Goal: Task Accomplishment & Management: Use online tool/utility

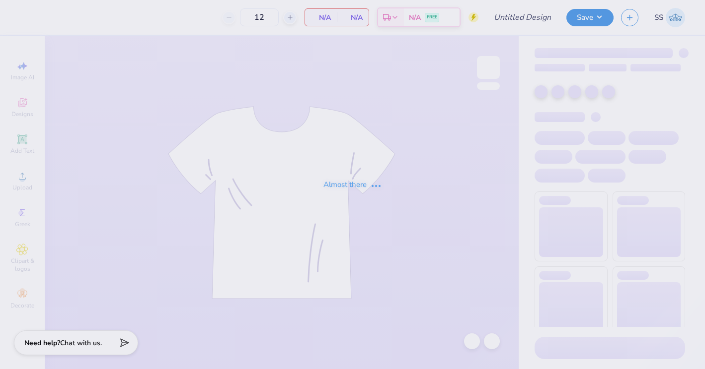
type input "Nursing Tanks"
type input "70"
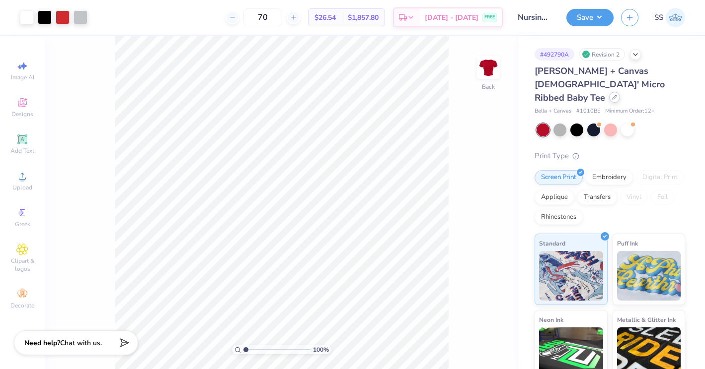
click at [609, 92] on div at bounding box center [614, 97] width 11 height 11
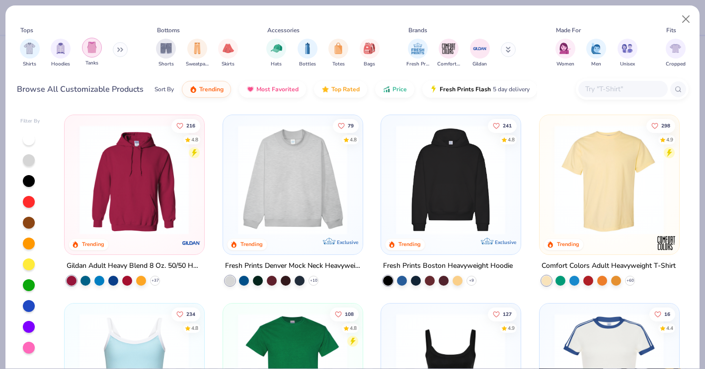
click at [86, 49] on img "filter for Tanks" at bounding box center [91, 47] width 11 height 11
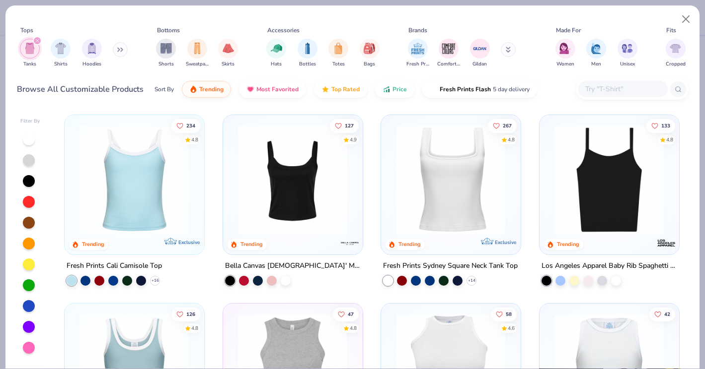
click at [36, 42] on icon "filter for Tanks" at bounding box center [37, 40] width 3 height 3
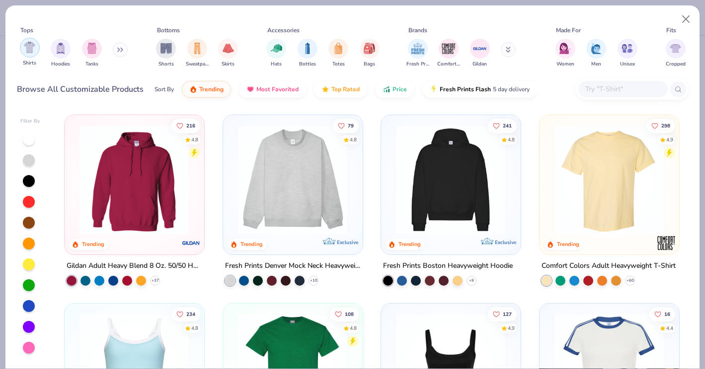
click at [32, 43] on img "filter for Shirts" at bounding box center [29, 47] width 11 height 11
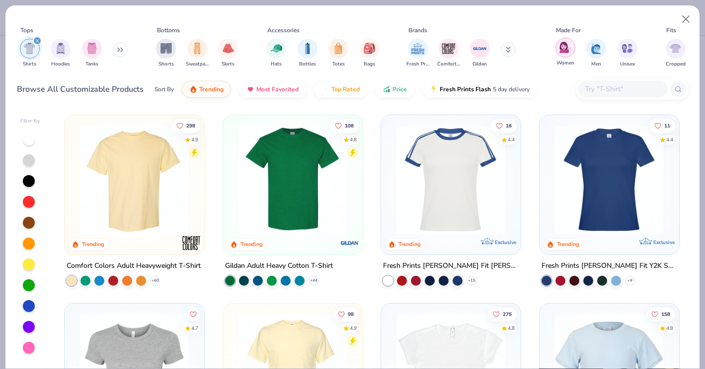
click at [569, 50] on img "filter for Women" at bounding box center [564, 47] width 11 height 11
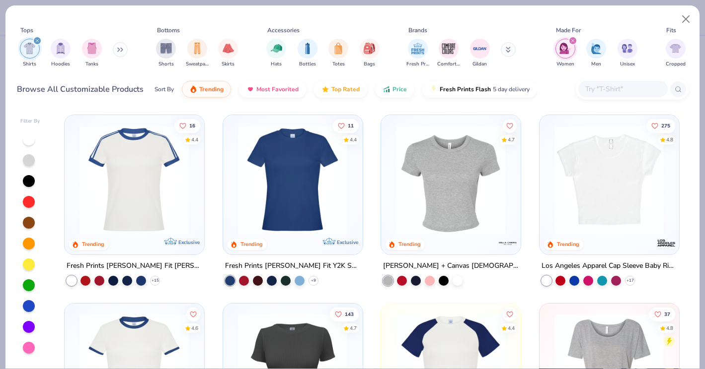
scroll to position [5, 0]
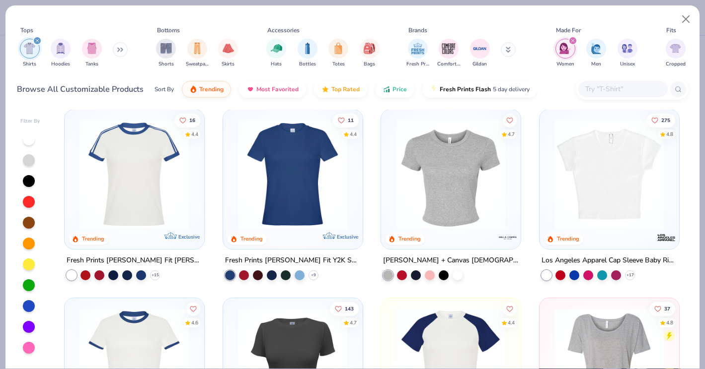
click at [299, 142] on img at bounding box center [292, 175] width 119 height 110
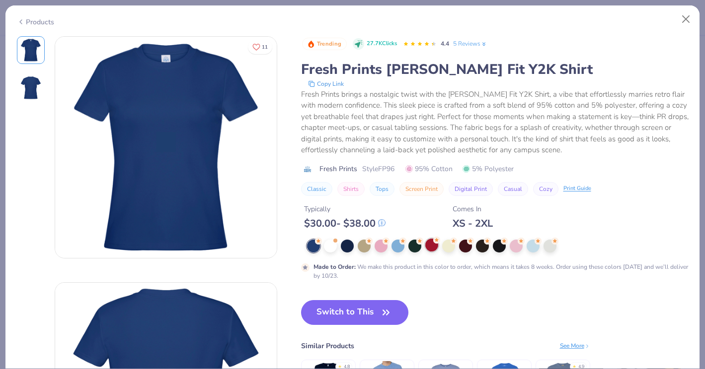
click at [425, 243] on div at bounding box center [431, 245] width 13 height 13
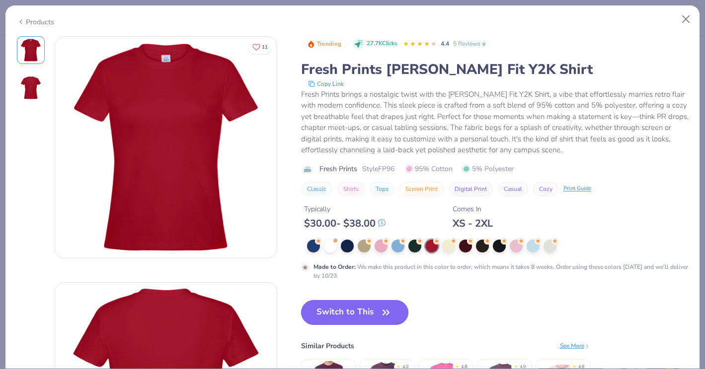
click at [389, 309] on icon "button" at bounding box center [386, 313] width 14 height 14
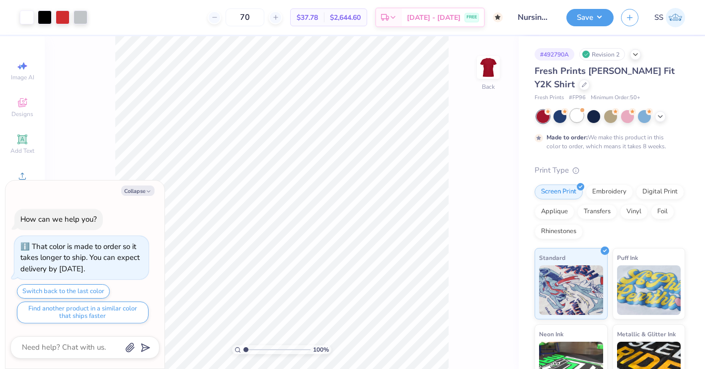
click at [577, 119] on div at bounding box center [576, 115] width 13 height 13
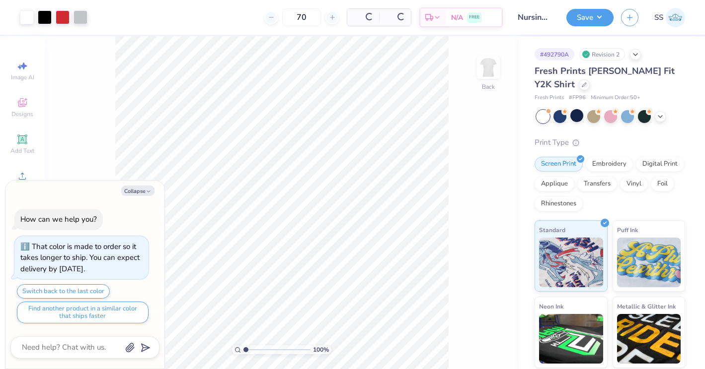
scroll to position [254, 0]
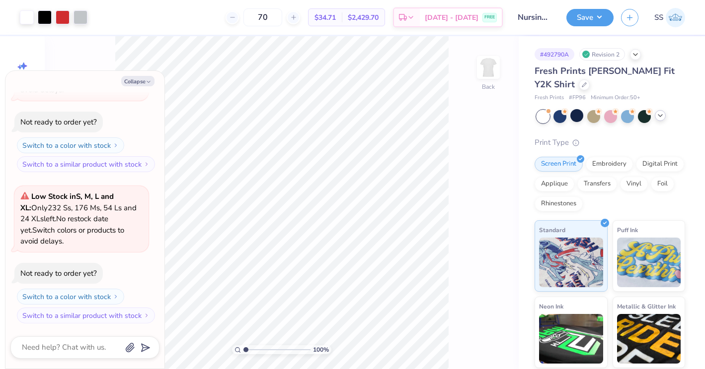
click at [658, 116] on icon at bounding box center [660, 116] width 8 height 8
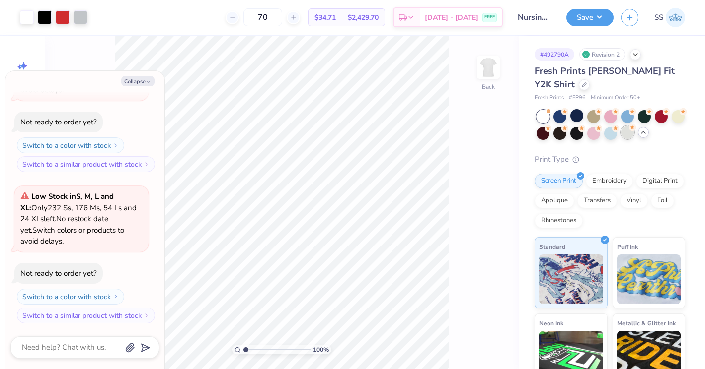
click at [627, 133] on div at bounding box center [627, 132] width 13 height 13
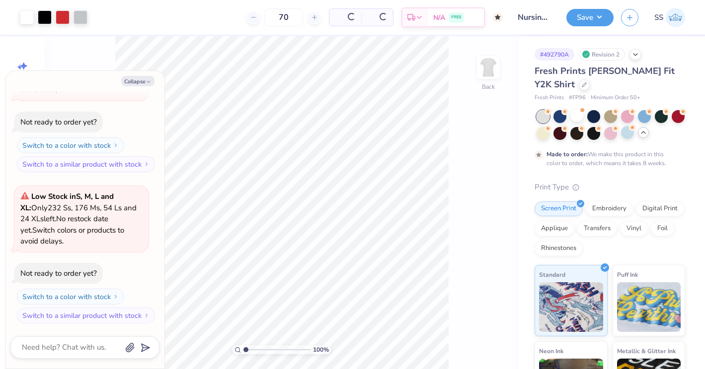
scroll to position [347, 0]
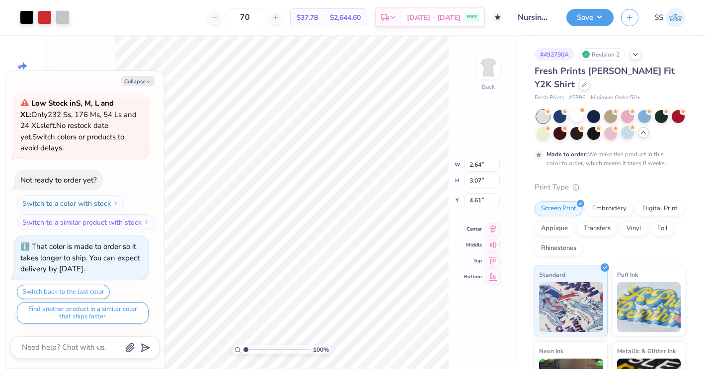
type textarea "x"
type input "1.47"
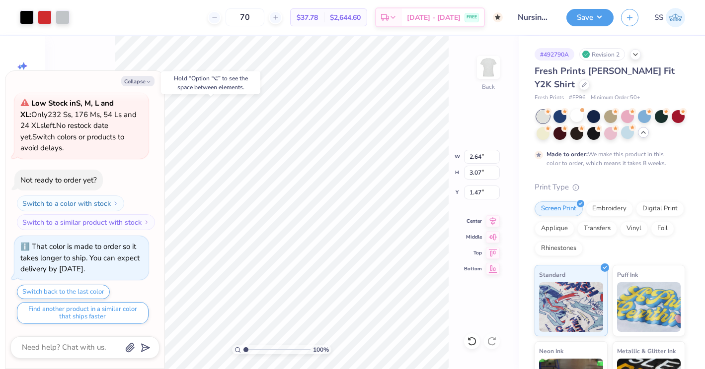
type textarea "x"
type input "2.77"
type input "0.46"
type input "8.05"
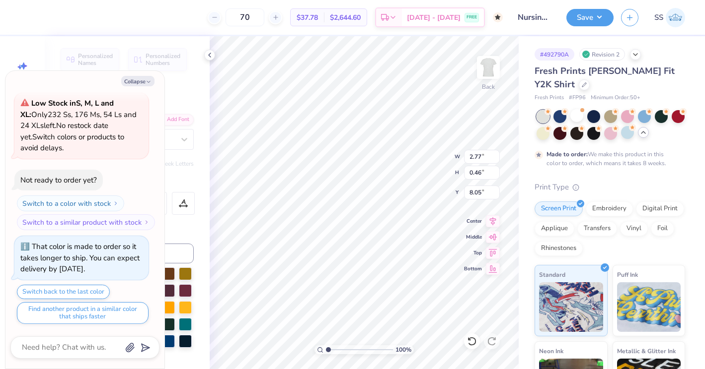
type textarea "x"
type input "4.82"
type textarea "x"
type input "4.89"
click at [588, 134] on div at bounding box center [593, 132] width 13 height 13
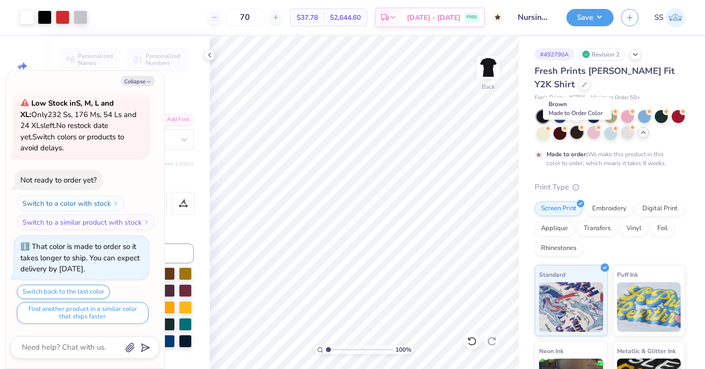
click at [575, 133] on div at bounding box center [576, 132] width 13 height 13
click at [628, 133] on div at bounding box center [627, 132] width 13 height 13
click at [578, 115] on div at bounding box center [576, 115] width 13 height 13
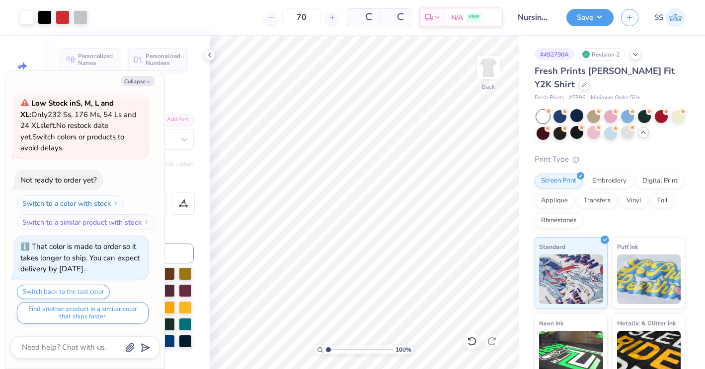
scroll to position [559, 0]
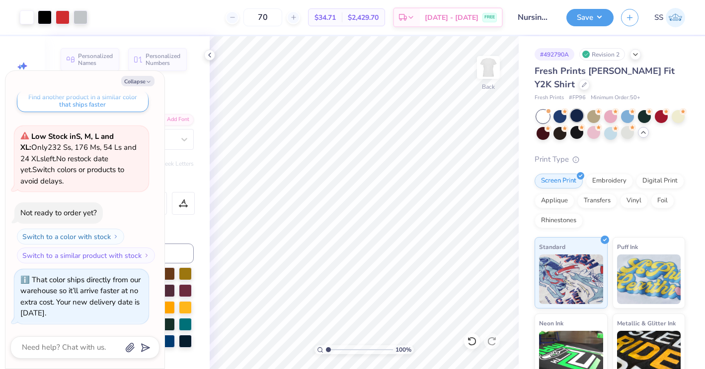
click at [576, 114] on div at bounding box center [576, 115] width 13 height 13
click at [581, 83] on icon at bounding box center [583, 83] width 5 height 5
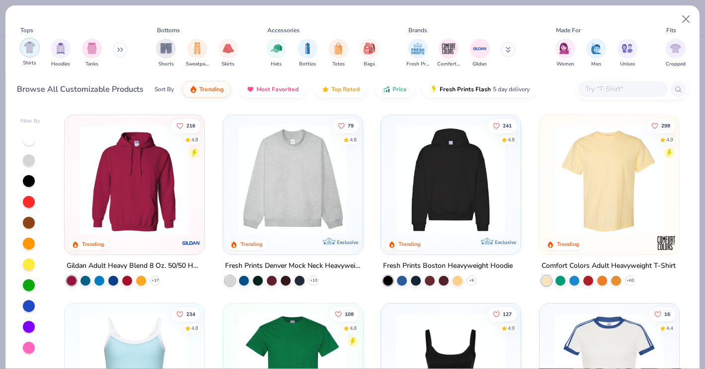
click at [35, 52] on img "filter for Shirts" at bounding box center [29, 47] width 11 height 11
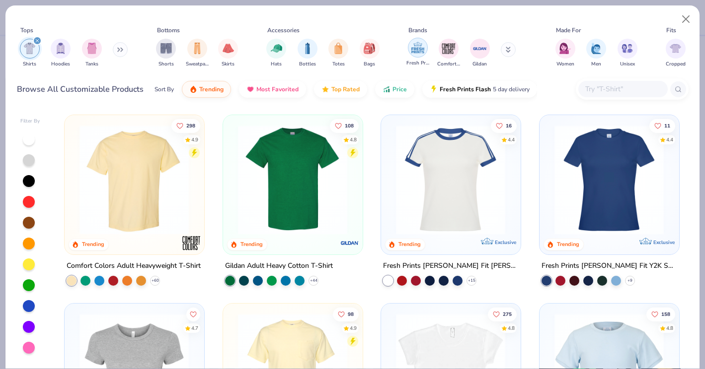
click at [421, 53] on img "filter for Fresh Prints" at bounding box center [417, 47] width 15 height 15
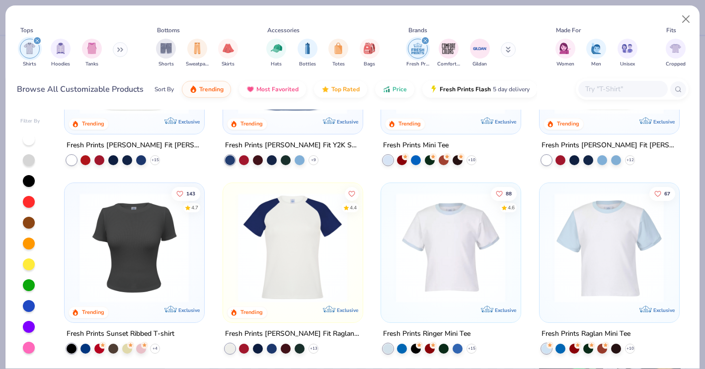
scroll to position [158, 0]
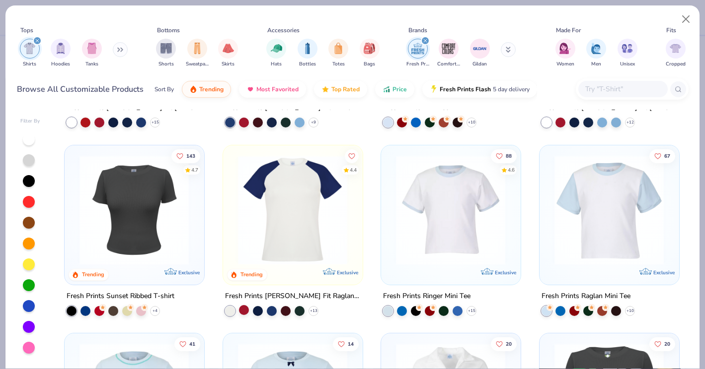
click at [242, 306] on div at bounding box center [244, 310] width 10 height 10
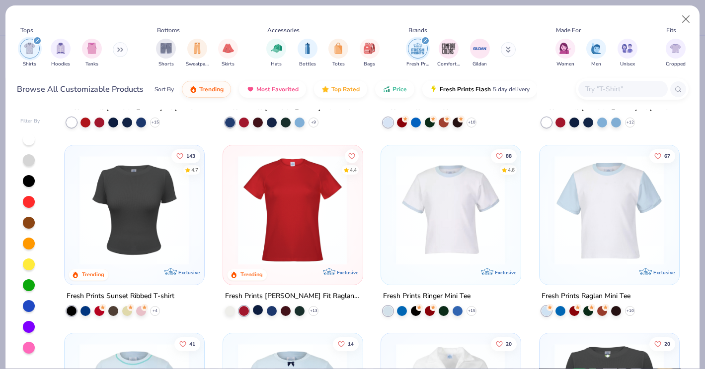
click at [257, 307] on div at bounding box center [258, 310] width 10 height 10
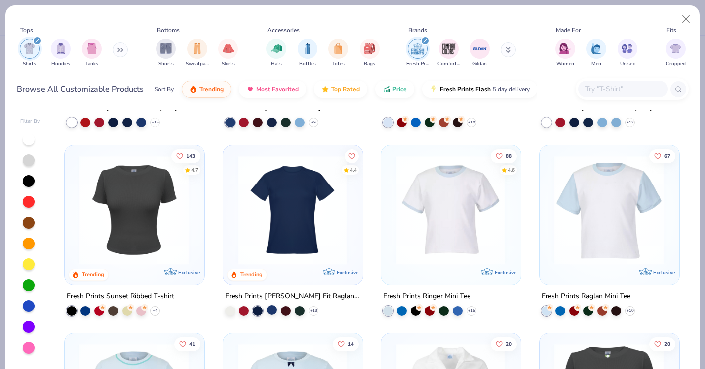
click at [270, 307] on div at bounding box center [272, 310] width 10 height 10
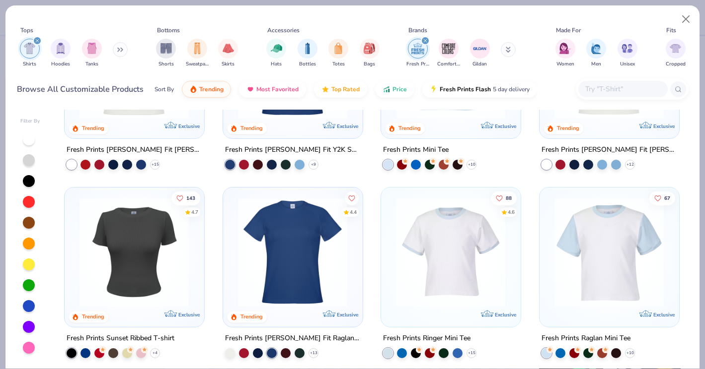
scroll to position [0, 0]
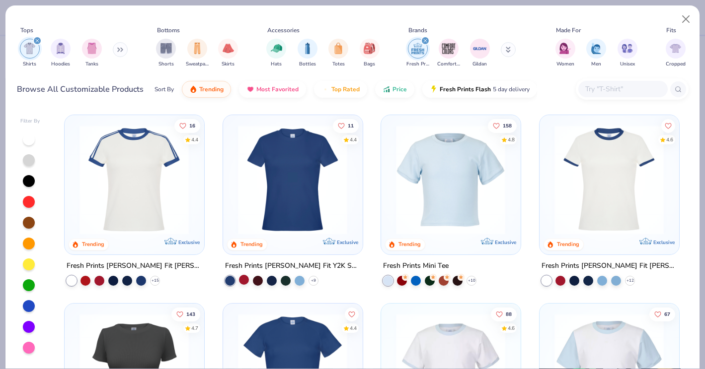
click at [246, 276] on div at bounding box center [244, 280] width 10 height 10
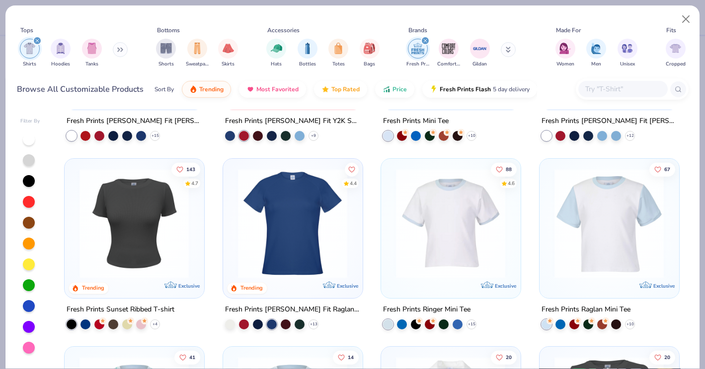
scroll to position [187, 0]
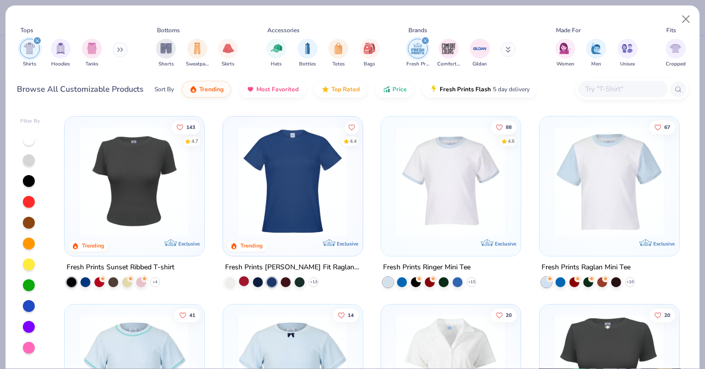
click at [243, 283] on div at bounding box center [244, 281] width 10 height 10
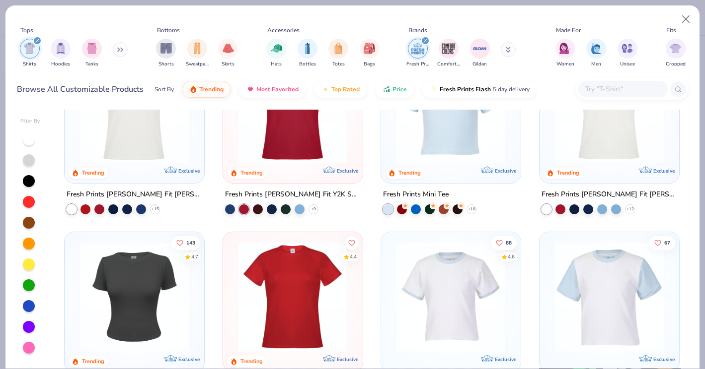
scroll to position [0, 0]
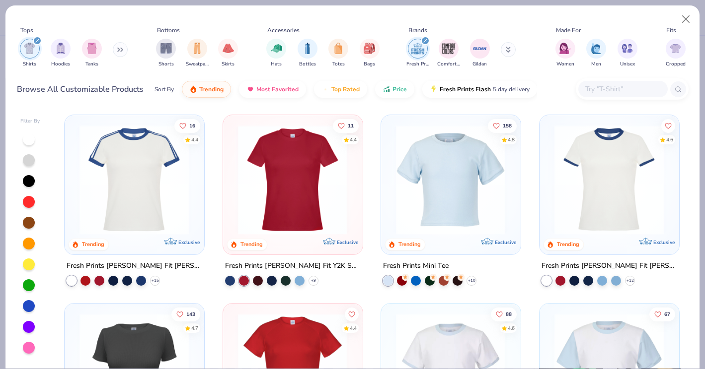
click at [273, 209] on img at bounding box center [292, 180] width 119 height 110
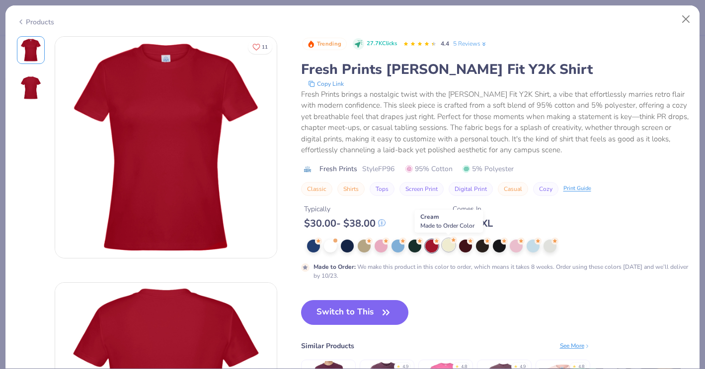
click at [452, 248] on div at bounding box center [448, 245] width 13 height 13
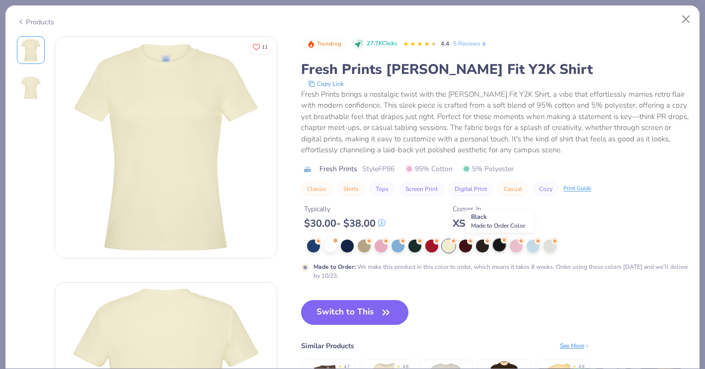
click at [496, 245] on div at bounding box center [499, 245] width 13 height 13
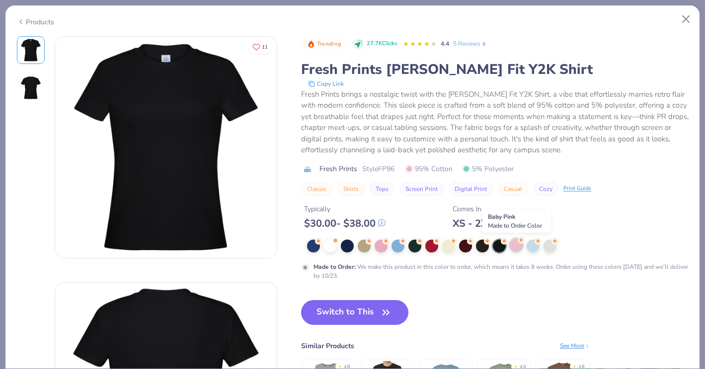
click at [510, 245] on div at bounding box center [515, 245] width 13 height 13
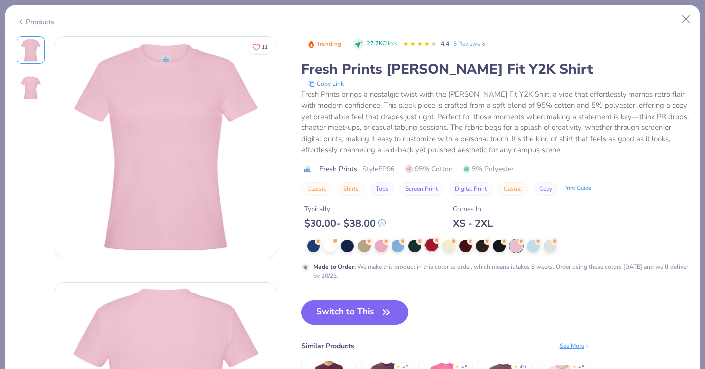
click at [427, 248] on div at bounding box center [431, 245] width 13 height 13
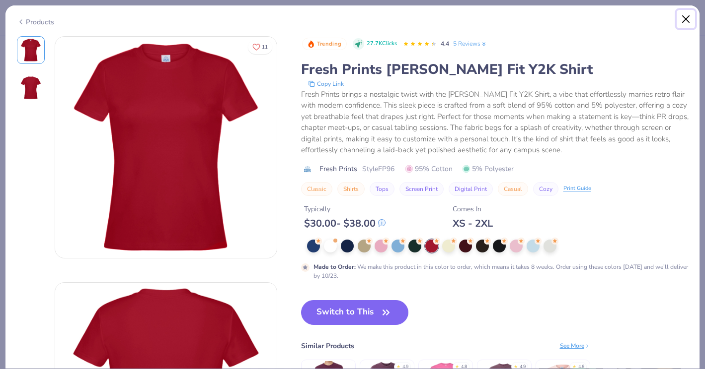
click at [683, 17] on button "Close" at bounding box center [685, 19] width 19 height 19
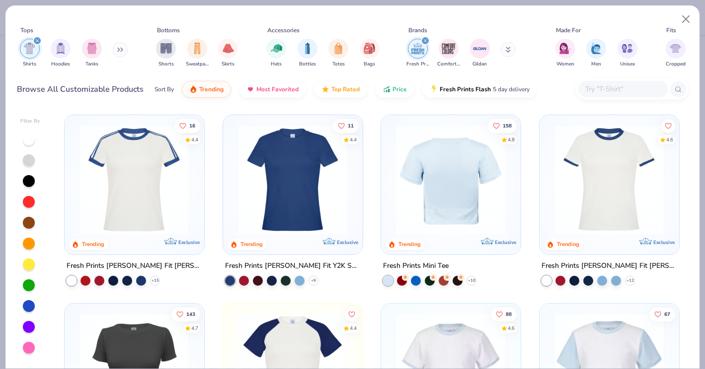
click at [124, 141] on img at bounding box center [133, 180] width 119 height 110
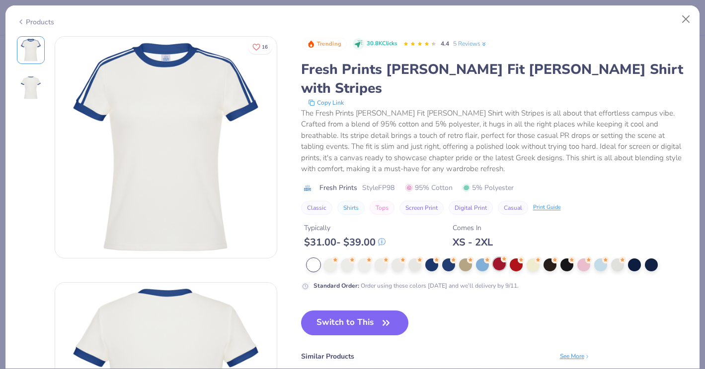
click at [503, 258] on div at bounding box center [499, 264] width 13 height 13
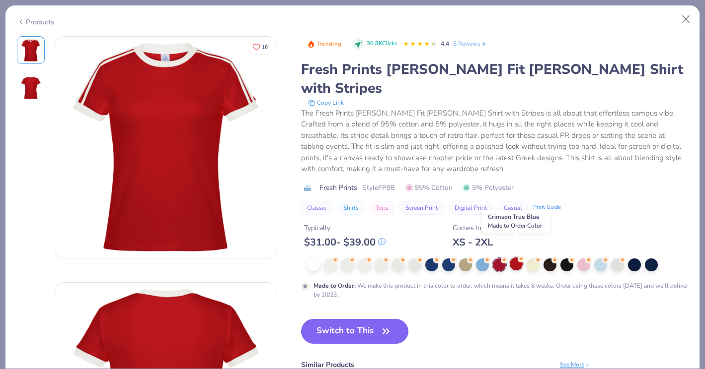
click at [513, 258] on div at bounding box center [515, 264] width 13 height 13
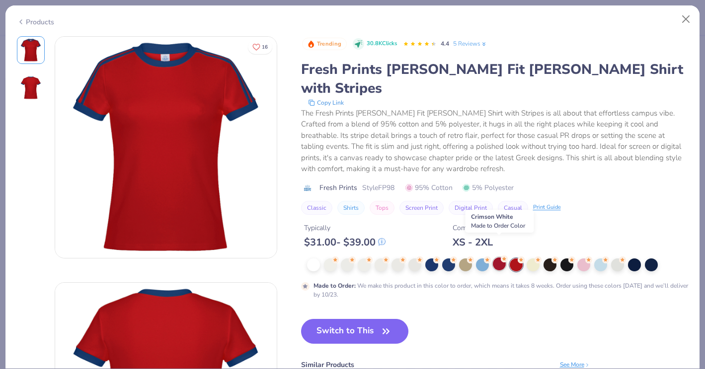
click at [500, 258] on div at bounding box center [499, 264] width 13 height 13
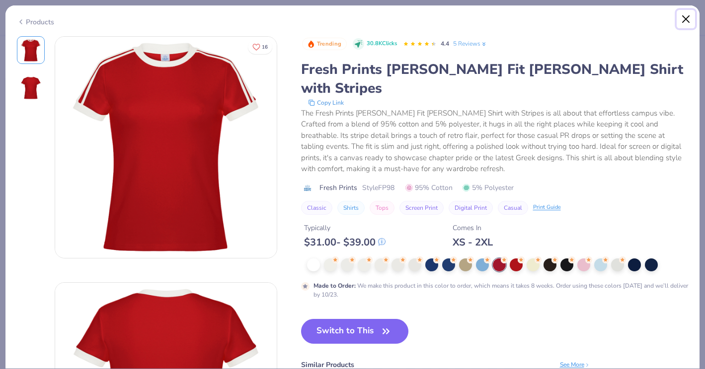
click at [687, 10] on button "Close" at bounding box center [685, 19] width 19 height 19
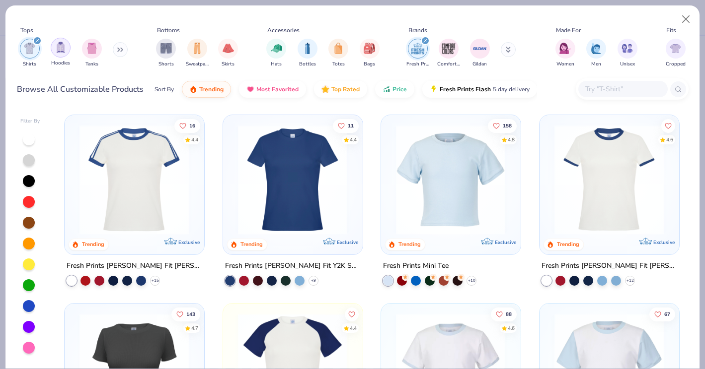
click at [67, 47] on div "filter for Hoodies" at bounding box center [61, 48] width 20 height 20
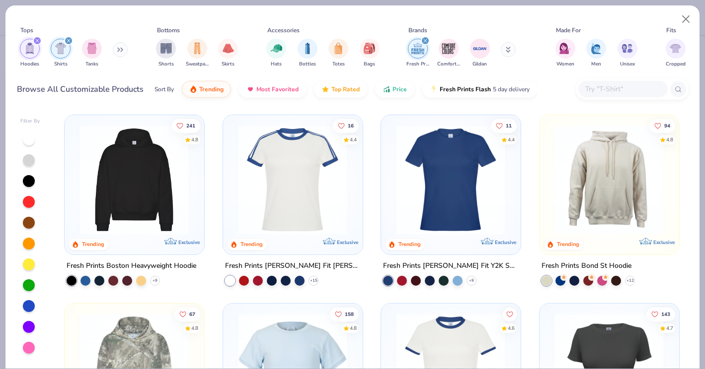
click at [66, 43] on div "filter for Shirts" at bounding box center [68, 40] width 9 height 9
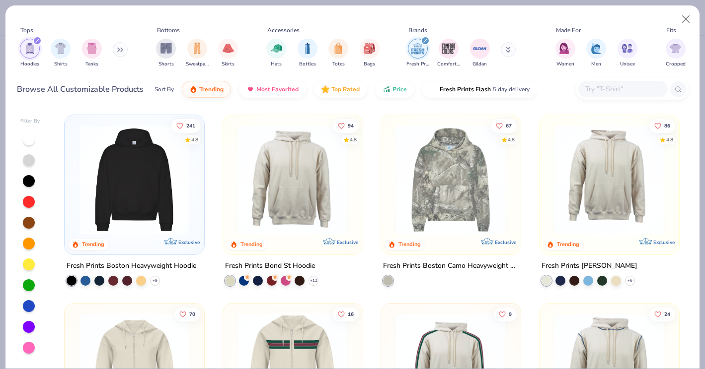
scroll to position [3, 0]
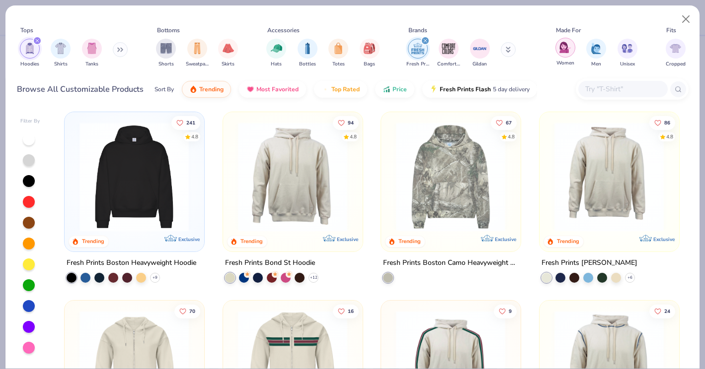
click at [566, 48] on img "filter for Women" at bounding box center [564, 47] width 11 height 11
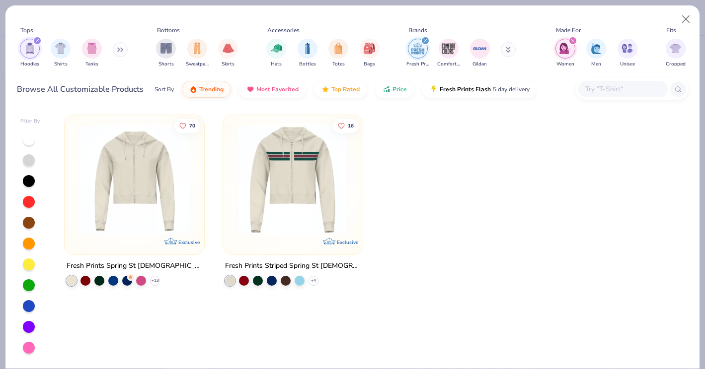
click at [421, 42] on div "filter for Fresh Prints" at bounding box center [425, 40] width 9 height 9
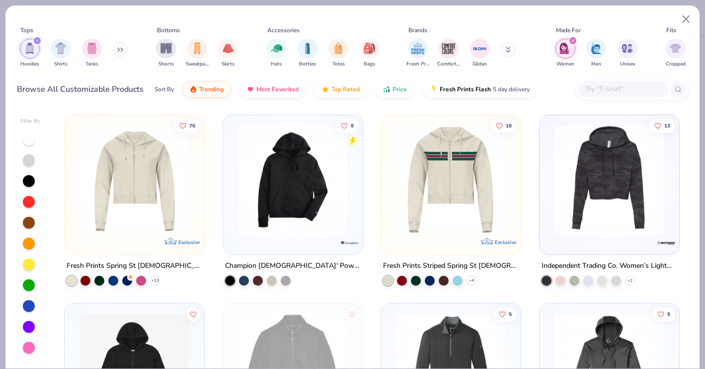
click at [36, 42] on icon "filter for Hoodies" at bounding box center [37, 41] width 4 height 4
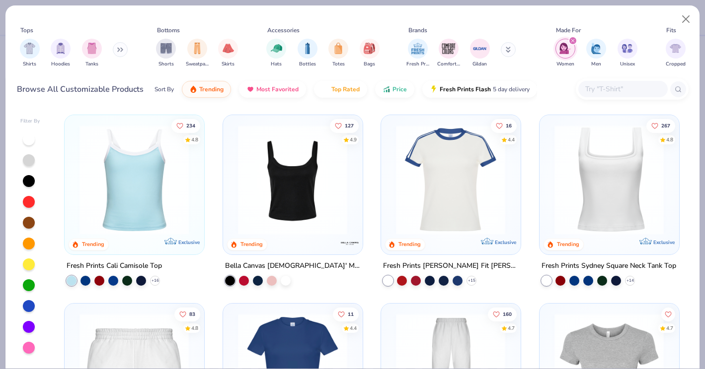
click at [118, 45] on button at bounding box center [120, 49] width 15 height 15
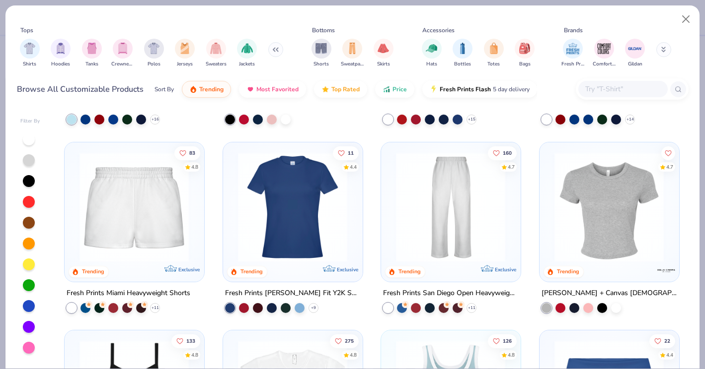
scroll to position [162, 0]
click at [477, 187] on img at bounding box center [450, 206] width 119 height 110
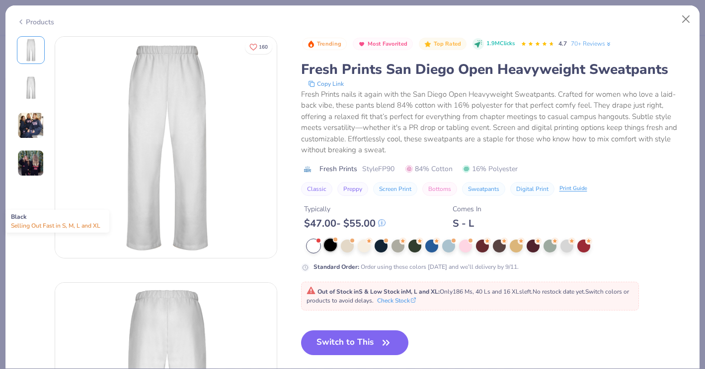
click at [330, 246] on div at bounding box center [330, 245] width 13 height 13
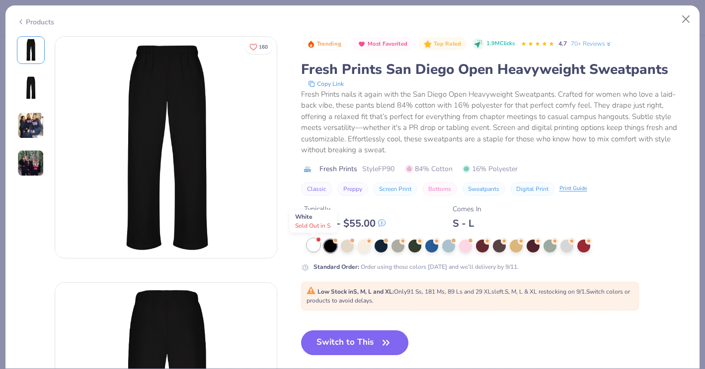
click at [313, 244] on div at bounding box center [313, 245] width 13 height 13
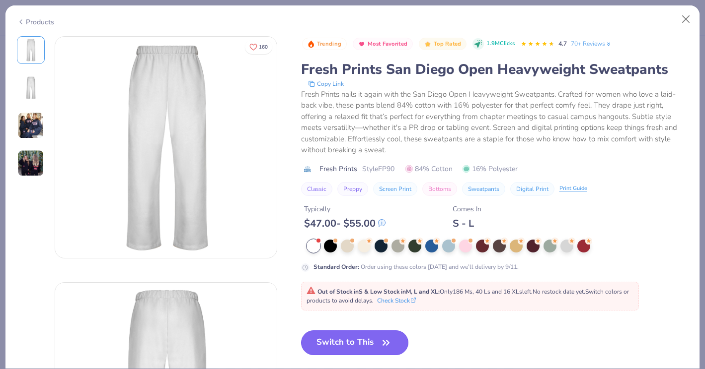
click at [382, 339] on icon "button" at bounding box center [386, 343] width 14 height 14
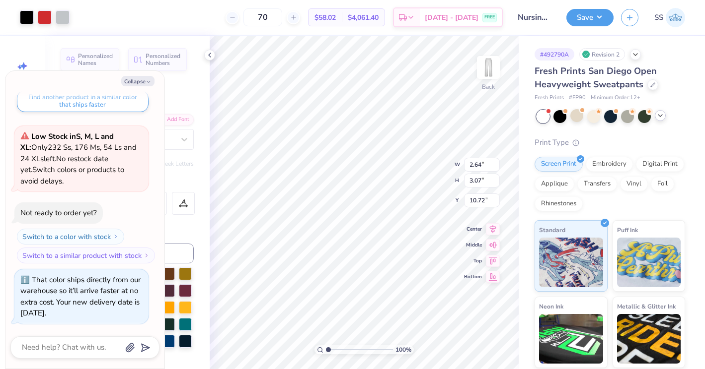
type textarea "x"
type input "5.22"
type textarea "x"
type input "2.77"
type input "0.46"
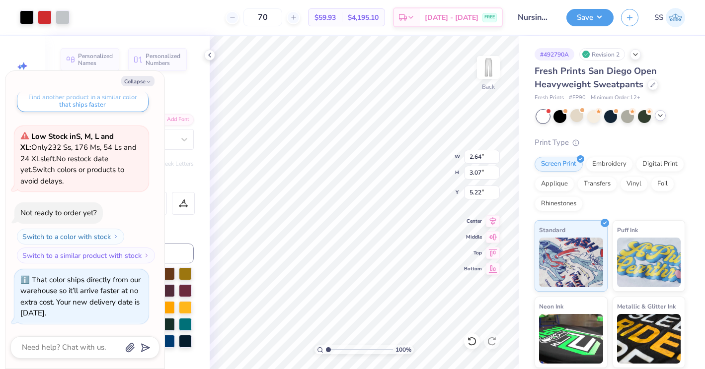
type input "14.14"
type textarea "x"
type input "9.22"
click at [573, 115] on div at bounding box center [576, 115] width 13 height 13
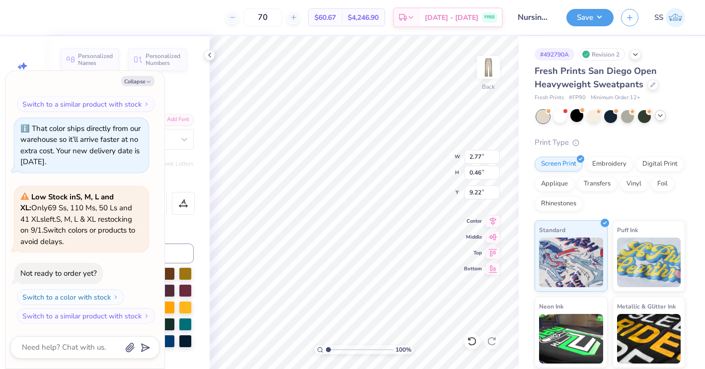
type textarea "x"
type input "8.92"
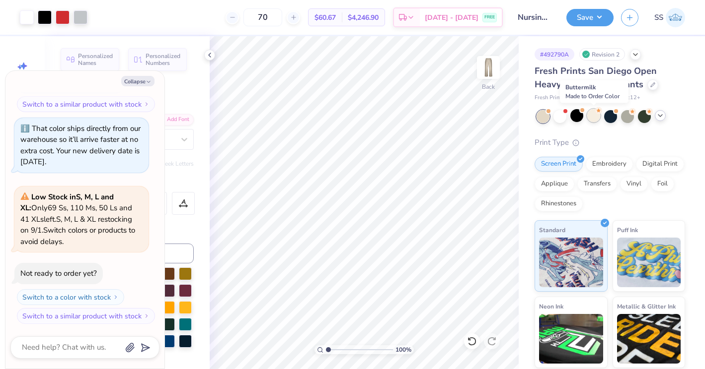
click at [591, 113] on div at bounding box center [593, 115] width 13 height 13
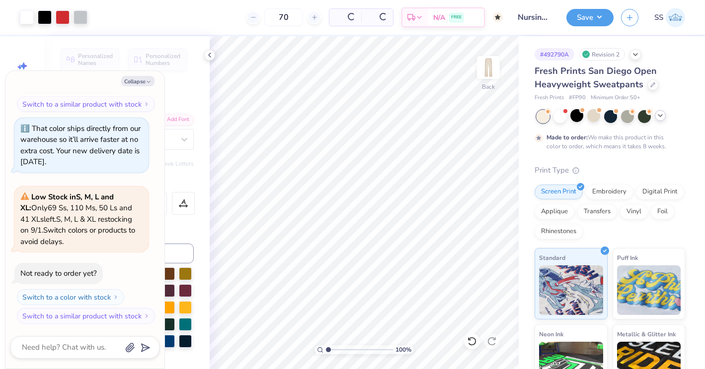
scroll to position [804, 0]
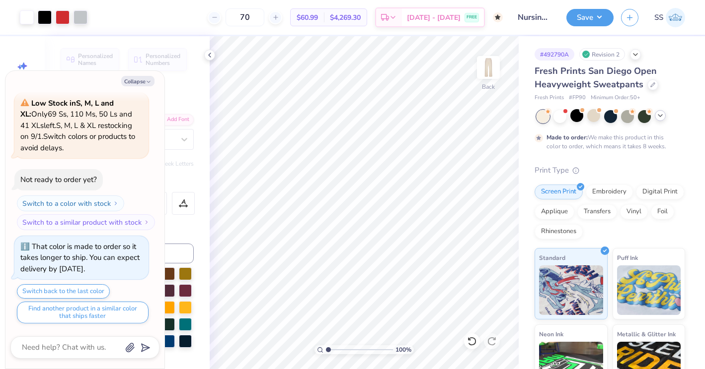
click at [658, 116] on icon at bounding box center [660, 116] width 8 height 8
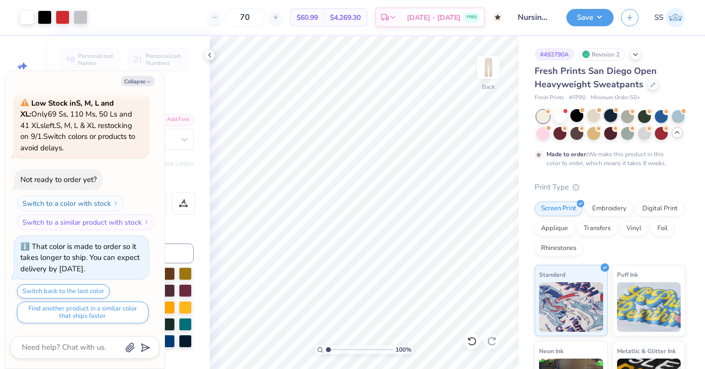
click at [610, 114] on div at bounding box center [610, 115] width 13 height 13
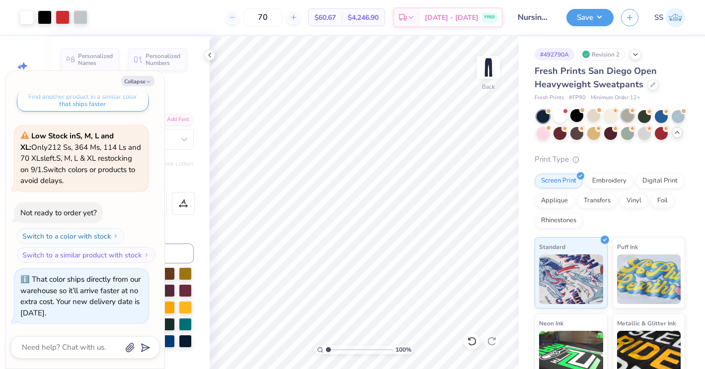
click at [621, 114] on div at bounding box center [627, 115] width 13 height 13
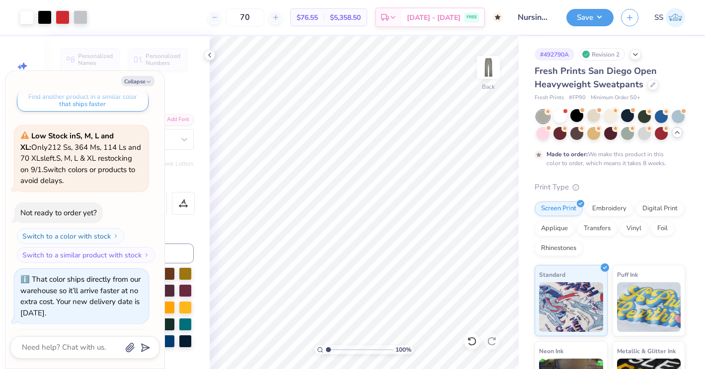
scroll to position [1110, 0]
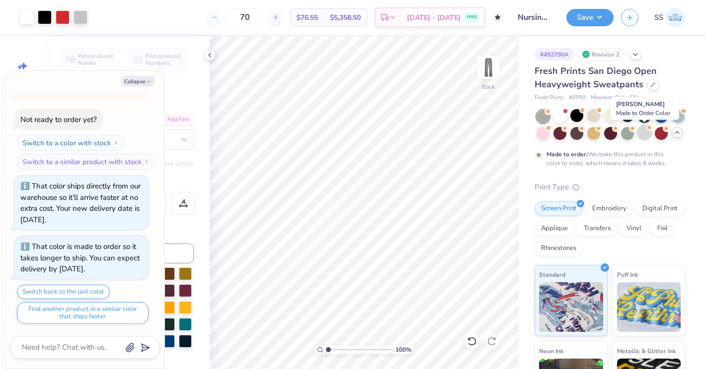
click at [643, 133] on div at bounding box center [644, 132] width 13 height 13
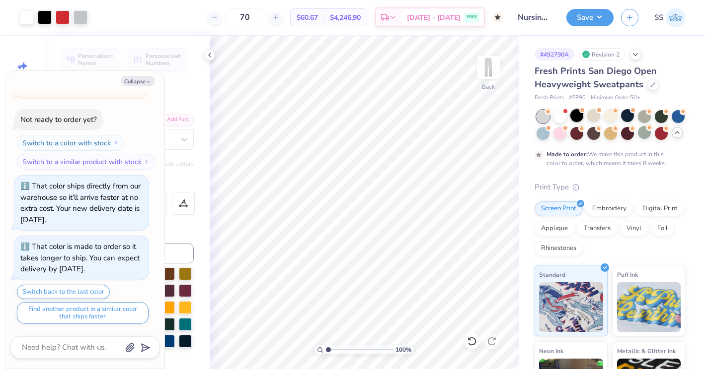
click at [578, 114] on div at bounding box center [576, 115] width 13 height 13
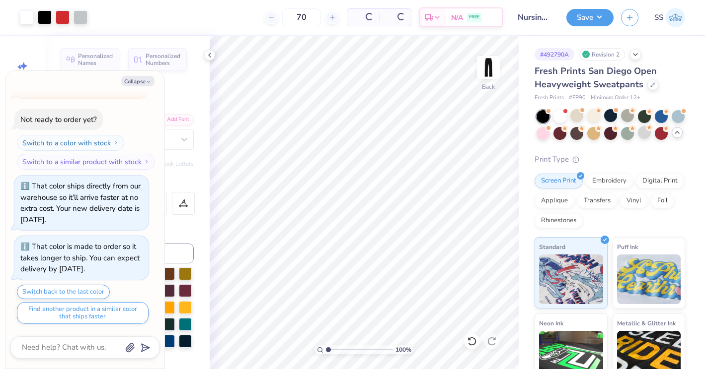
scroll to position [1322, 0]
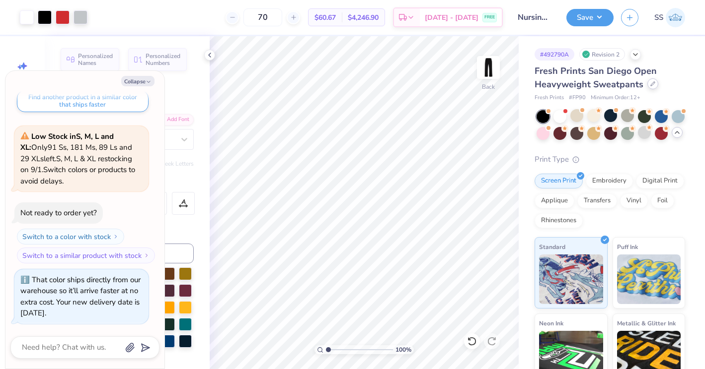
click at [647, 82] on div at bounding box center [652, 83] width 11 height 11
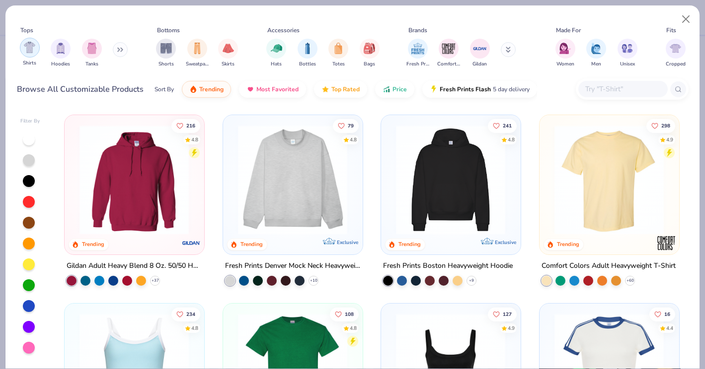
click at [29, 45] on img "filter for Shirts" at bounding box center [29, 47] width 11 height 11
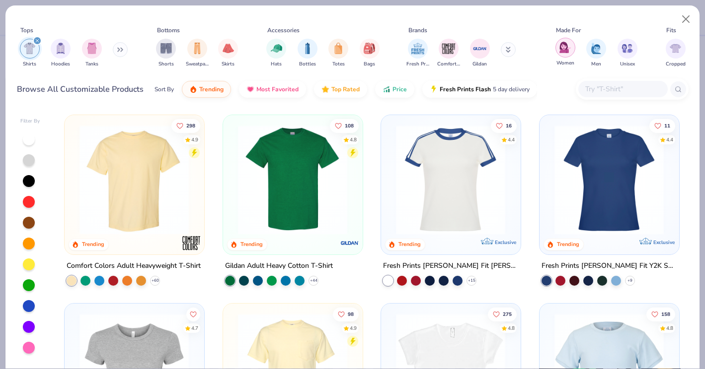
click at [562, 49] on img "filter for Women" at bounding box center [564, 47] width 11 height 11
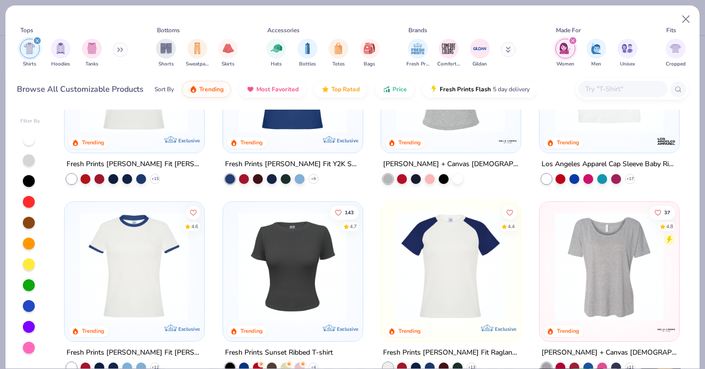
scroll to position [151, 0]
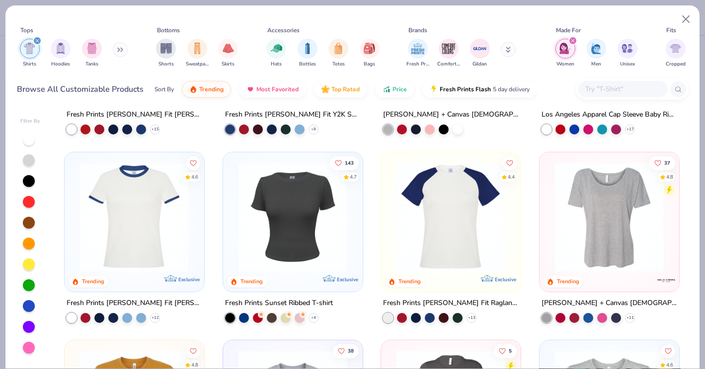
click at [312, 191] on img at bounding box center [292, 217] width 119 height 110
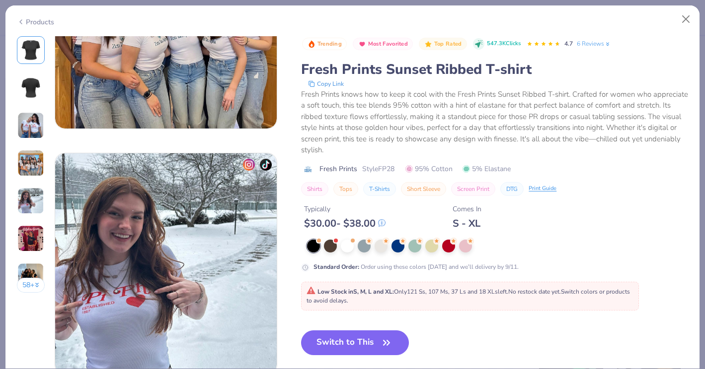
scroll to position [770, 0]
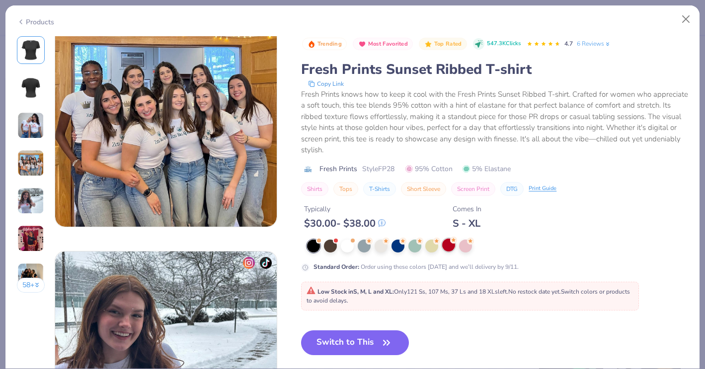
click at [446, 248] on div at bounding box center [448, 245] width 13 height 13
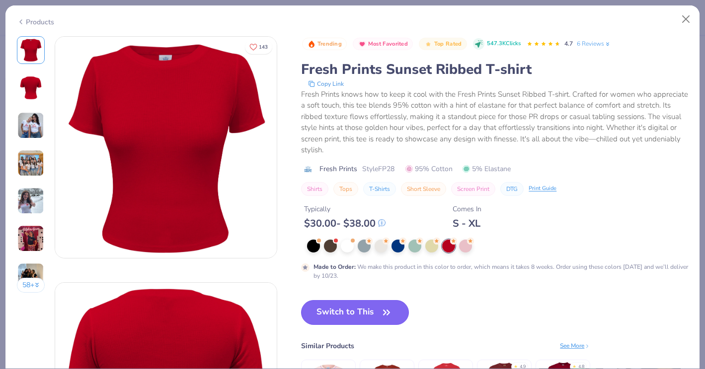
click at [369, 311] on button "Switch to This" at bounding box center [355, 312] width 108 height 25
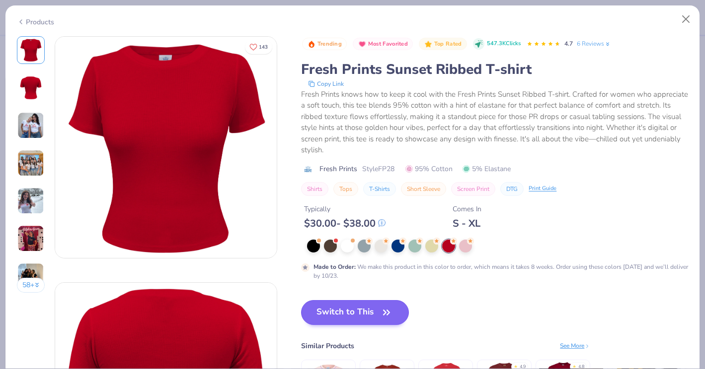
scroll to position [1416, 0]
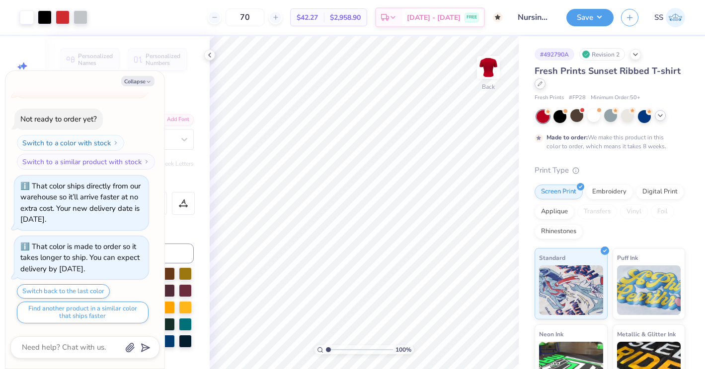
click at [543, 85] on div at bounding box center [539, 83] width 11 height 11
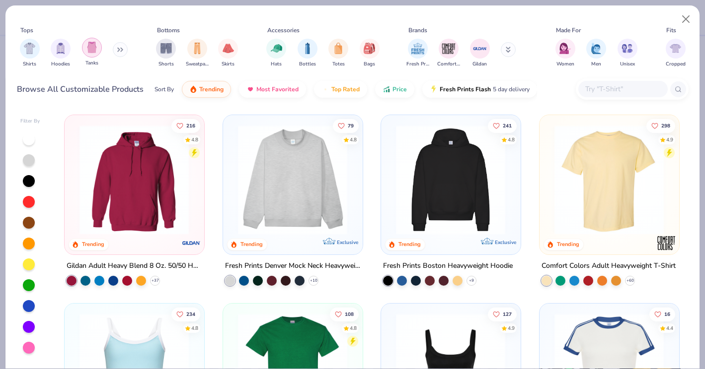
click at [86, 47] on div "filter for Tanks" at bounding box center [92, 48] width 20 height 20
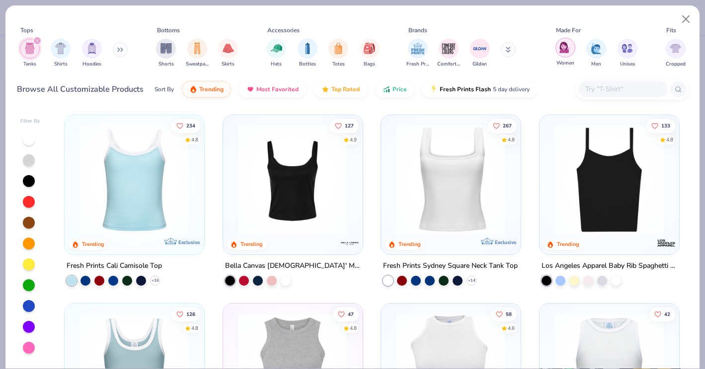
click at [566, 51] on img "filter for Women" at bounding box center [564, 47] width 11 height 11
type textarea "x"
